Goal: Use online tool/utility: Utilize a website feature to perform a specific function

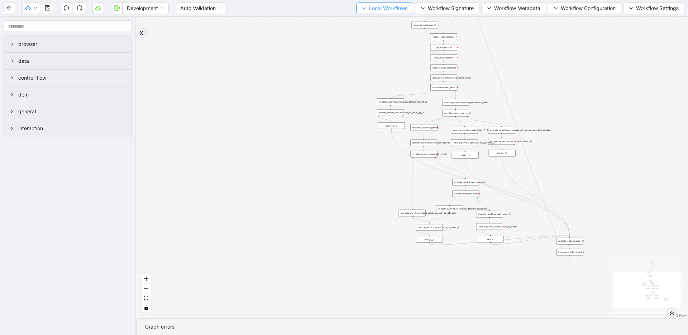
click at [386, 5] on span "Local Workflows" at bounding box center [388, 8] width 38 height 8
click at [383, 25] on span "Select" at bounding box center [381, 22] width 47 height 8
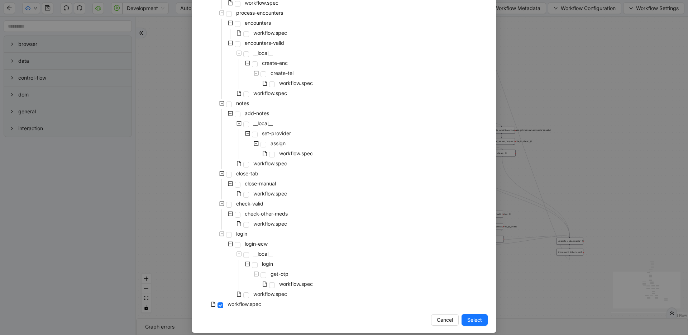
scroll to position [243, 0]
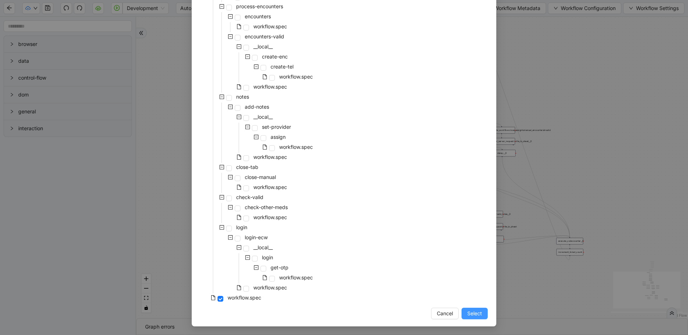
click at [462, 312] on button "Select" at bounding box center [475, 312] width 26 height 11
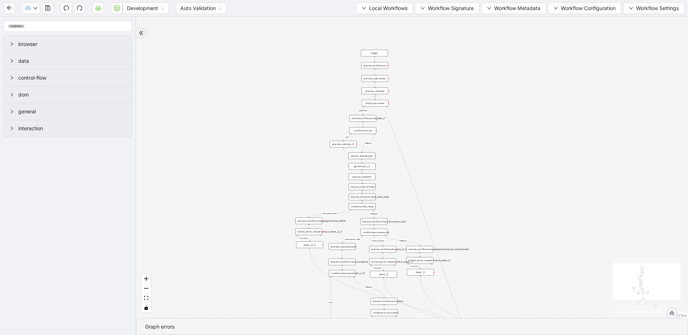
drag, startPoint x: 416, startPoint y: 172, endPoint x: 353, endPoint y: 251, distance: 101.5
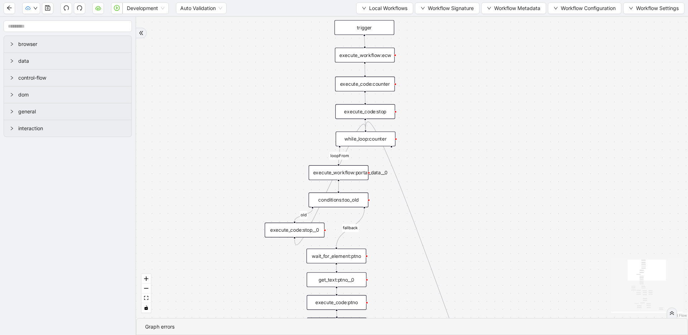
drag, startPoint x: 421, startPoint y: 179, endPoint x: 418, endPoint y: 144, distance: 35.3
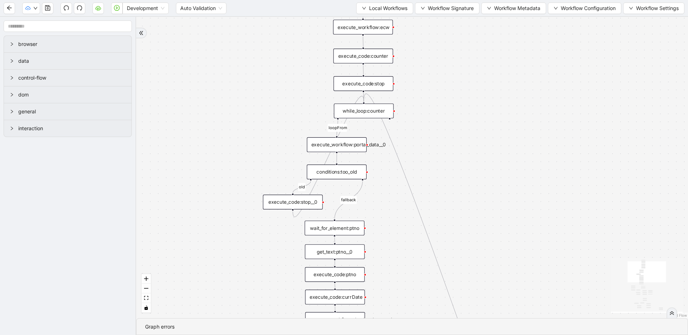
drag, startPoint x: 422, startPoint y: 168, endPoint x: 421, endPoint y: 153, distance: 14.7
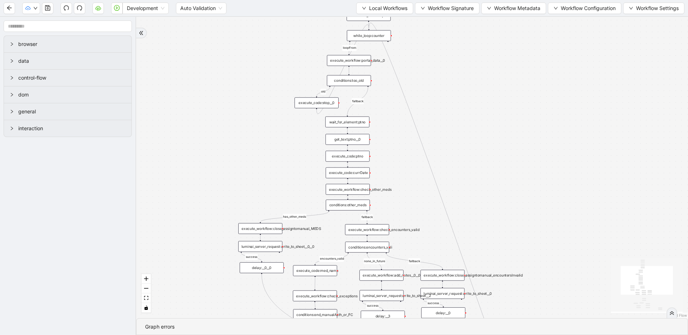
drag, startPoint x: 481, startPoint y: 222, endPoint x: 477, endPoint y: 149, distance: 72.9
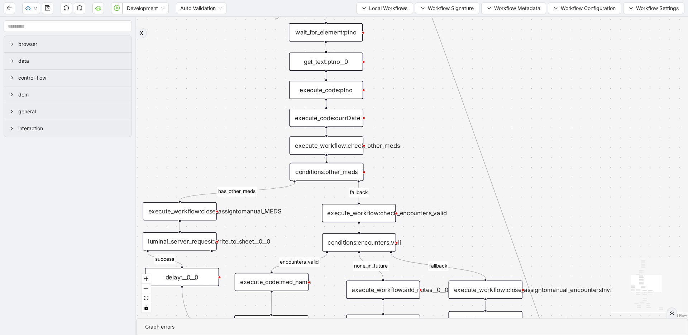
drag, startPoint x: 402, startPoint y: 178, endPoint x: 404, endPoint y: 108, distance: 70.6
click at [404, 108] on div "fallback has_other_meds success success fallback no_encounters end success succ…" at bounding box center [412, 167] width 552 height 301
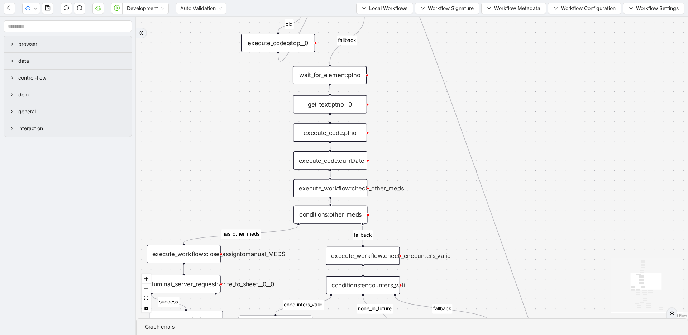
drag, startPoint x: 404, startPoint y: 92, endPoint x: 411, endPoint y: 169, distance: 77.7
click at [411, 169] on div "fallback has_other_meds success success fallback no_encounters end success succ…" at bounding box center [412, 167] width 552 height 301
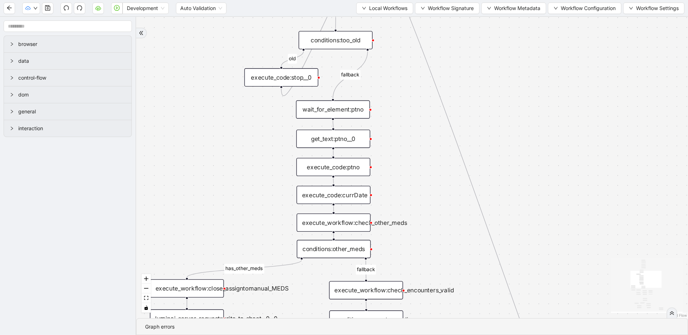
drag, startPoint x: 353, startPoint y: 110, endPoint x: 357, endPoint y: 114, distance: 5.7
click at [353, 110] on div "wait_for_element:ptno" at bounding box center [333, 109] width 74 height 18
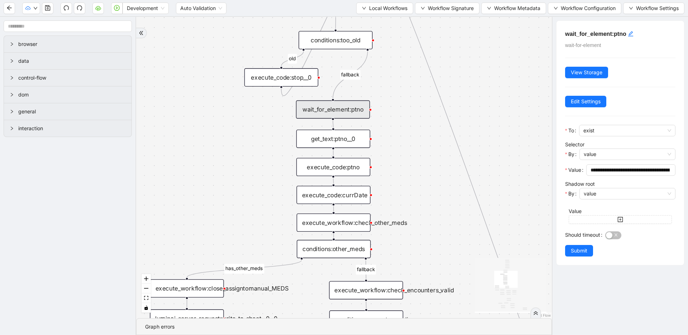
click at [522, 158] on div "fallback has_other_meds success success fallback no_encounters end success succ…" at bounding box center [344, 167] width 416 height 301
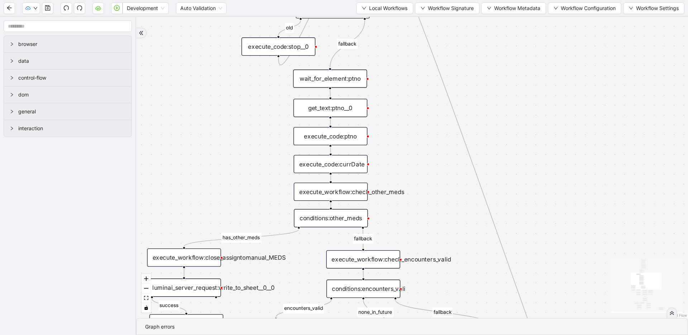
drag, startPoint x: 510, startPoint y: 188, endPoint x: 507, endPoint y: 157, distance: 30.9
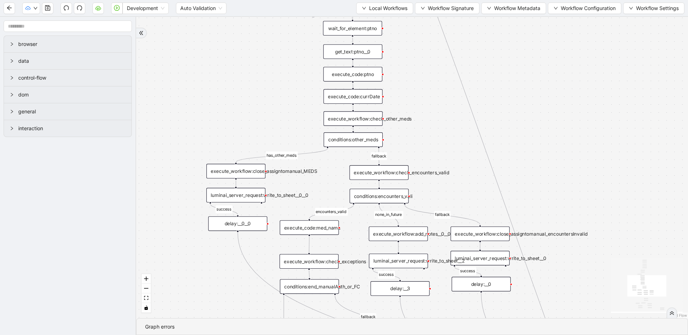
drag, startPoint x: 401, startPoint y: 153, endPoint x: 402, endPoint y: 88, distance: 65.2
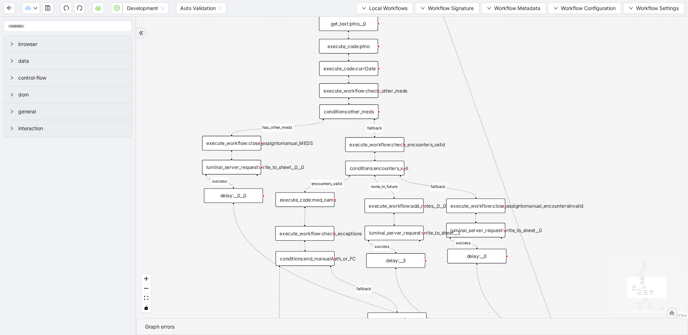
drag, startPoint x: 496, startPoint y: 177, endPoint x: 492, endPoint y: 149, distance: 28.2
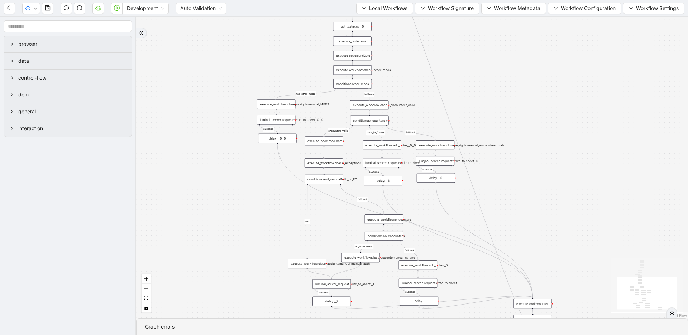
drag, startPoint x: 453, startPoint y: 163, endPoint x: 439, endPoint y: 126, distance: 39.8
click at [439, 126] on div "fallback has_other_meds success success fallback no_encounters end success succ…" at bounding box center [412, 167] width 552 height 301
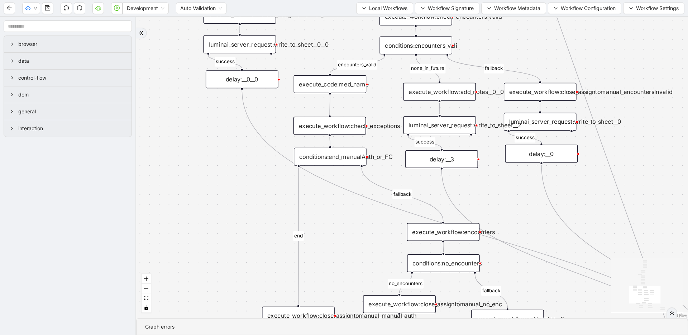
drag, startPoint x: 302, startPoint y: 166, endPoint x: 294, endPoint y: 102, distance: 64.7
click at [294, 102] on div "fallback has_other_meds success success fallback no_encounters end success succ…" at bounding box center [412, 167] width 552 height 301
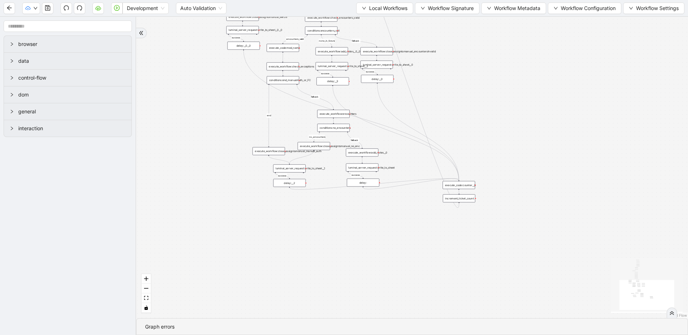
drag, startPoint x: 243, startPoint y: 170, endPoint x: 241, endPoint y: 97, distance: 73.5
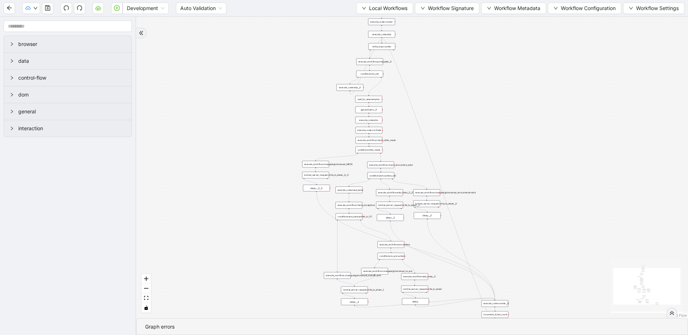
drag, startPoint x: 327, startPoint y: 76, endPoint x: 254, endPoint y: 136, distance: 93.9
